Goal: Find specific page/section: Find specific page/section

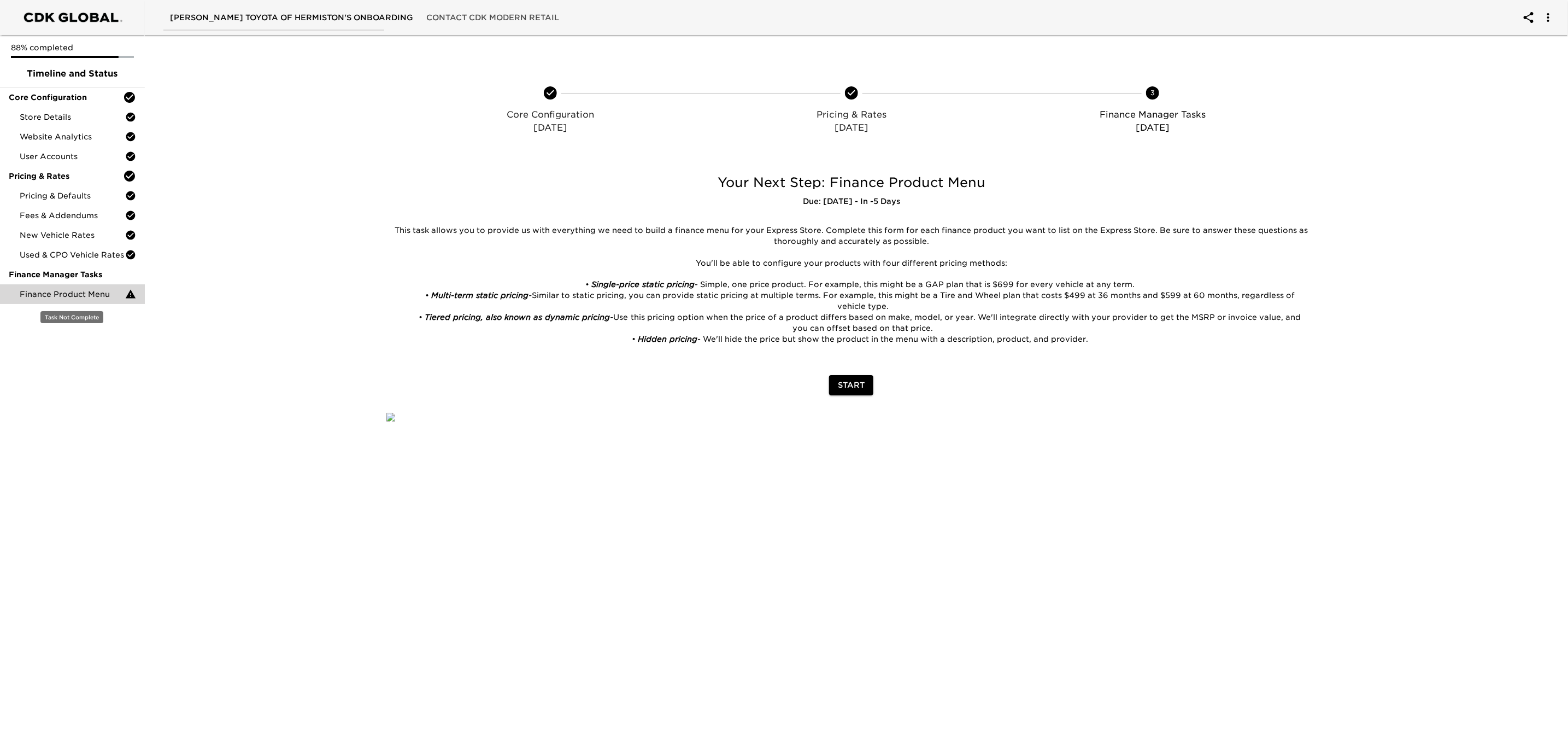
click at [61, 293] on span "Finance Product Menu" at bounding box center [72, 294] width 106 height 11
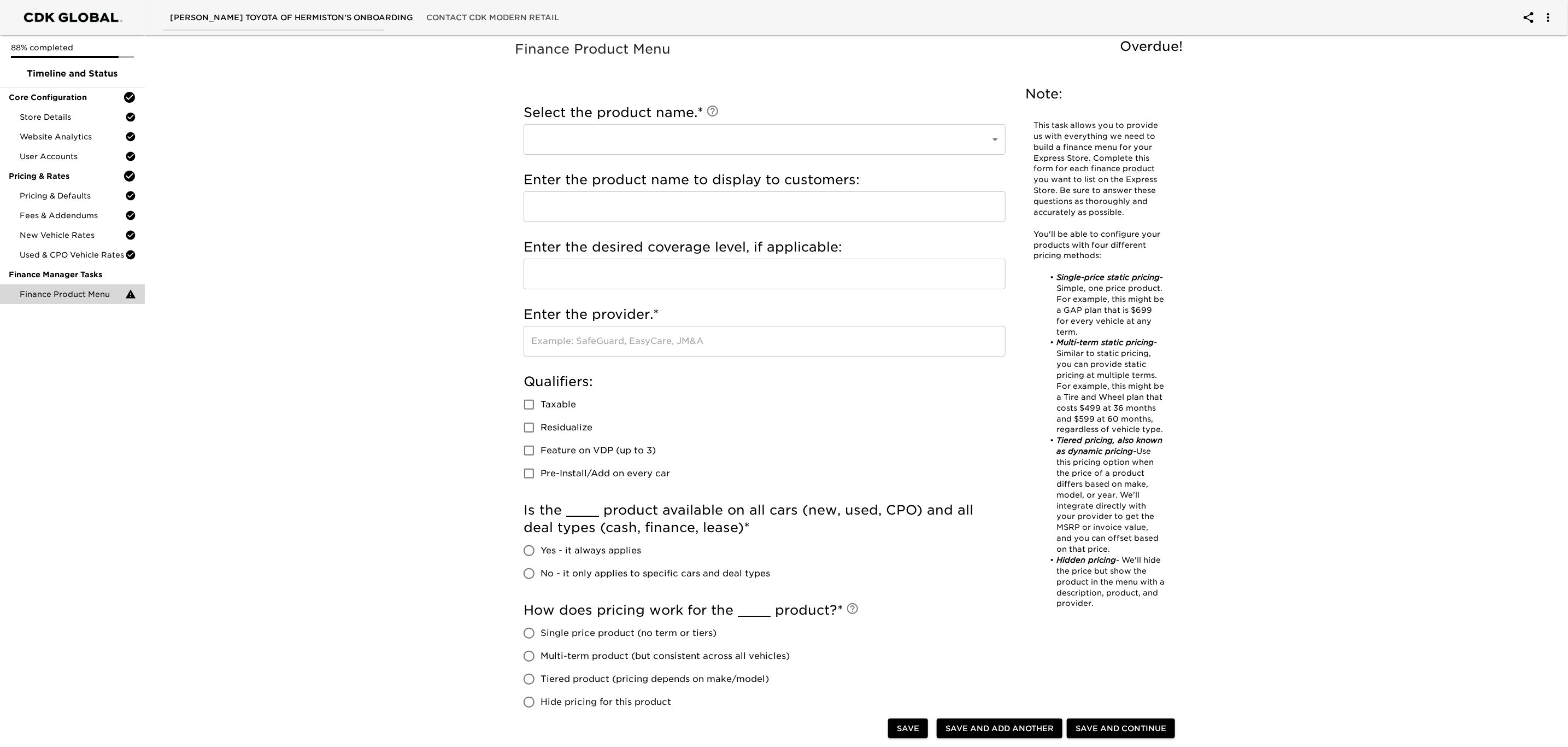
click at [474, 17] on span "Contact CDK Modern Retail" at bounding box center [493, 18] width 133 height 13
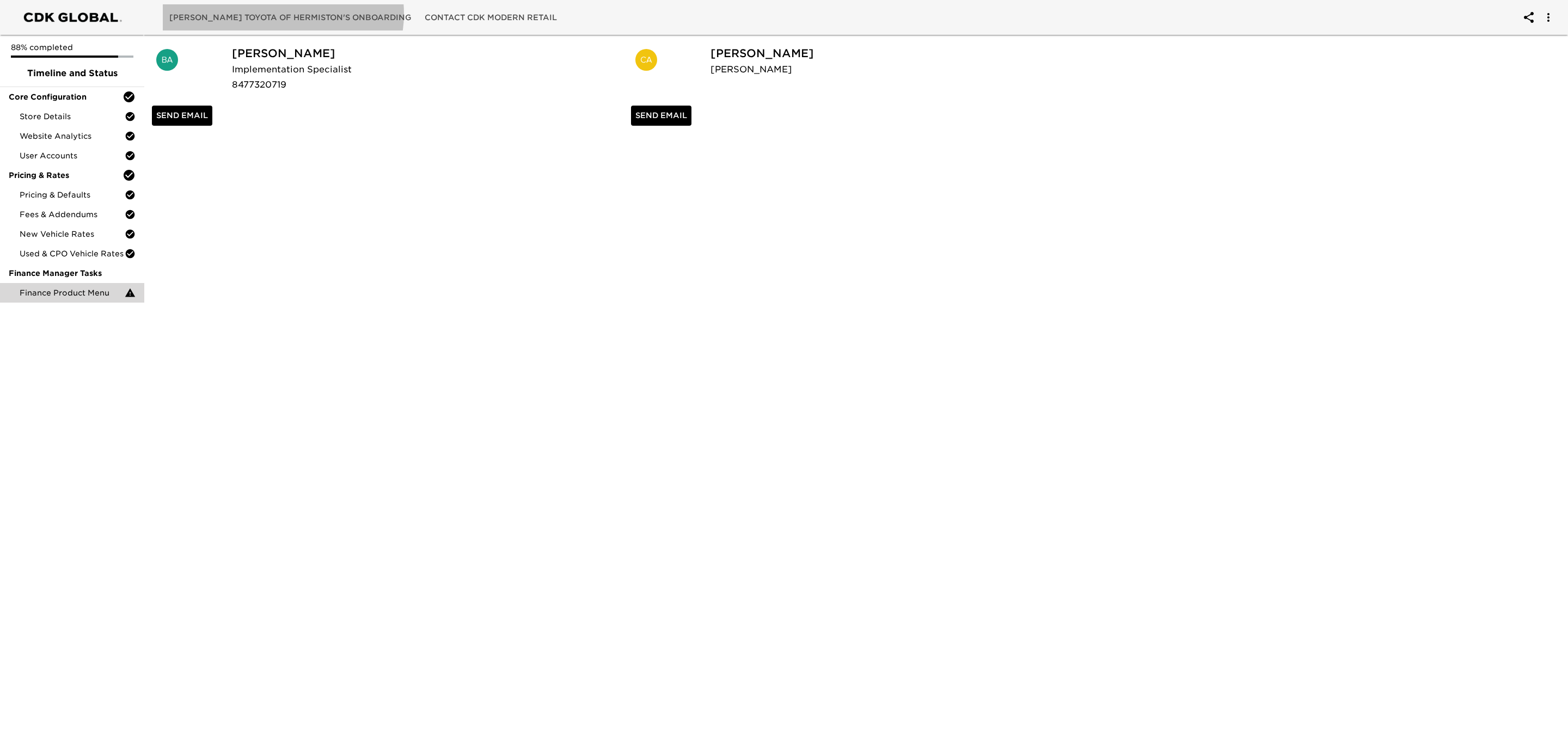
click at [282, 13] on span "[PERSON_NAME] Toyota of Hermiston's Onboarding" at bounding box center [290, 18] width 242 height 13
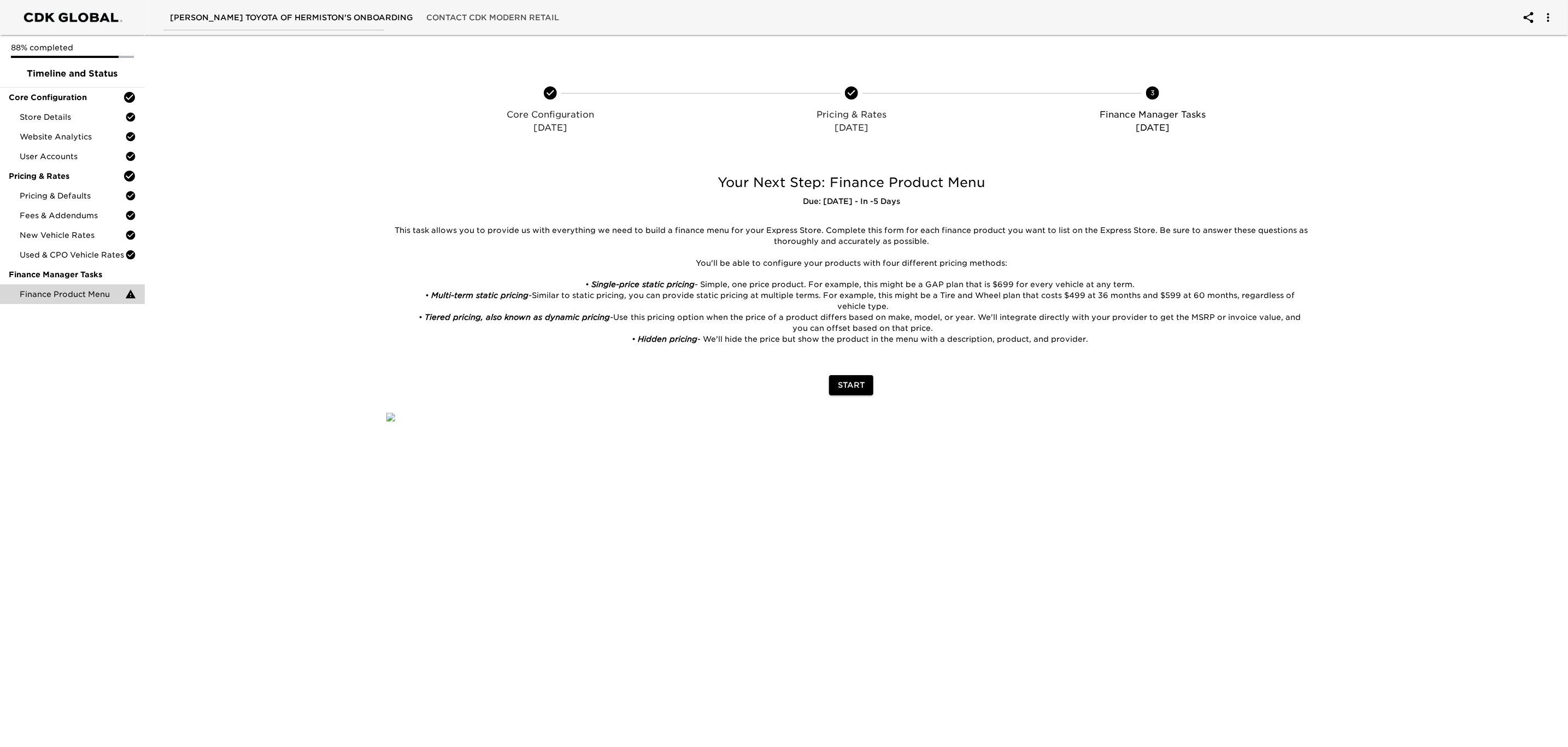
click at [90, 293] on span "Finance Product Menu" at bounding box center [72, 294] width 106 height 11
